Goal: Transaction & Acquisition: Purchase product/service

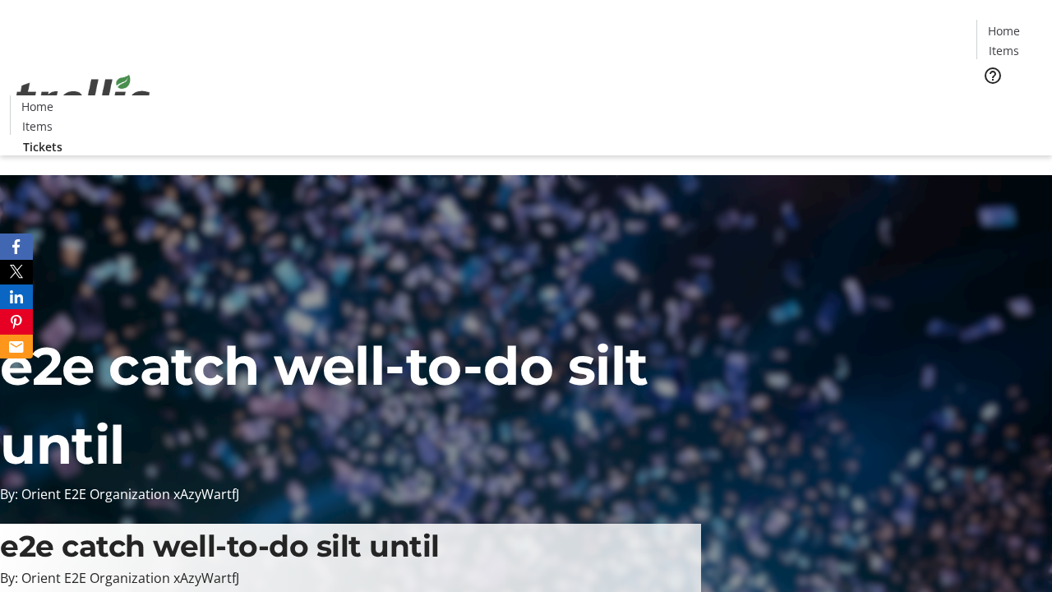
click at [990, 95] on span "Tickets" at bounding box center [1009, 103] width 39 height 17
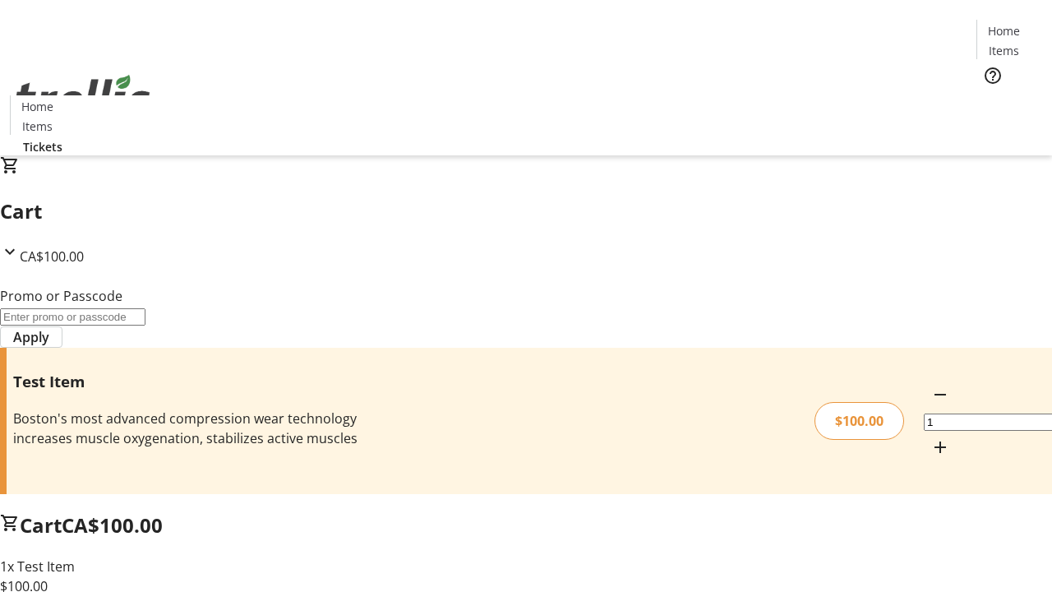
type input "FLAT"
